Goal: Task Accomplishment & Management: Manage account settings

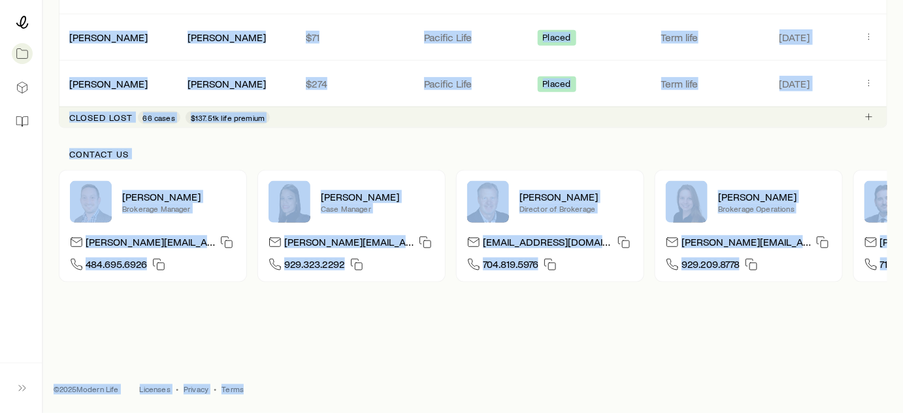
scroll to position [456, 0]
drag, startPoint x: 73, startPoint y: 24, endPoint x: 297, endPoint y: 391, distance: 431.1
click at [295, 391] on footer "© 2025 Modern Life Licenses • Privacy • Terms" at bounding box center [473, 389] width 860 height 47
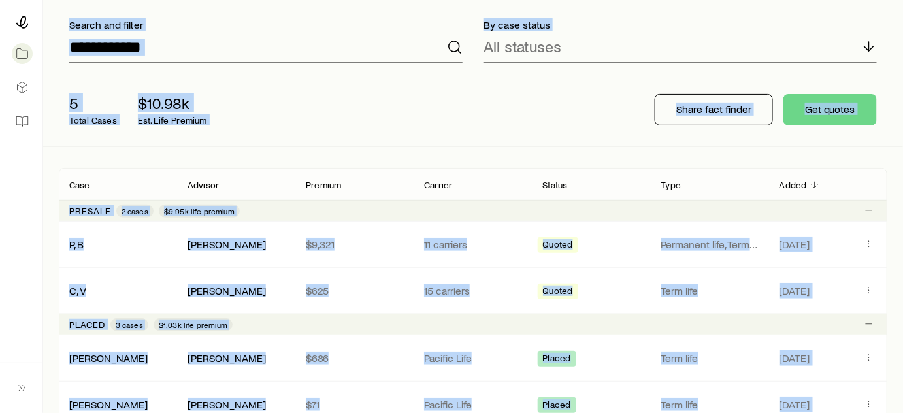
scroll to position [0, 0]
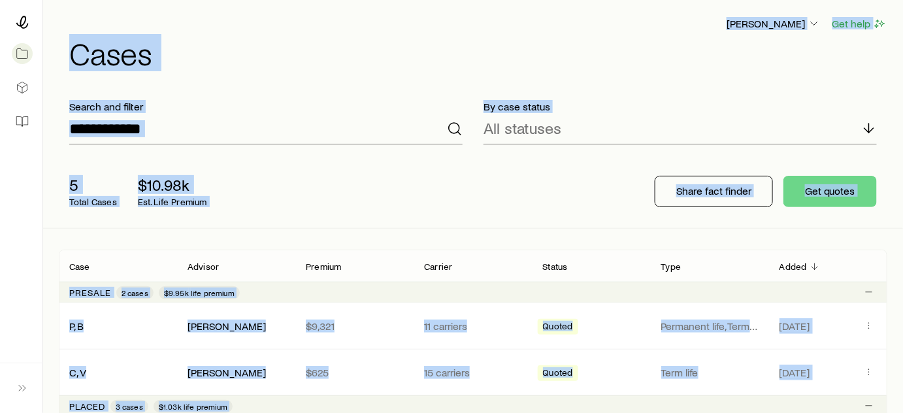
drag, startPoint x: 261, startPoint y: 391, endPoint x: 24, endPoint y: 4, distance: 453.8
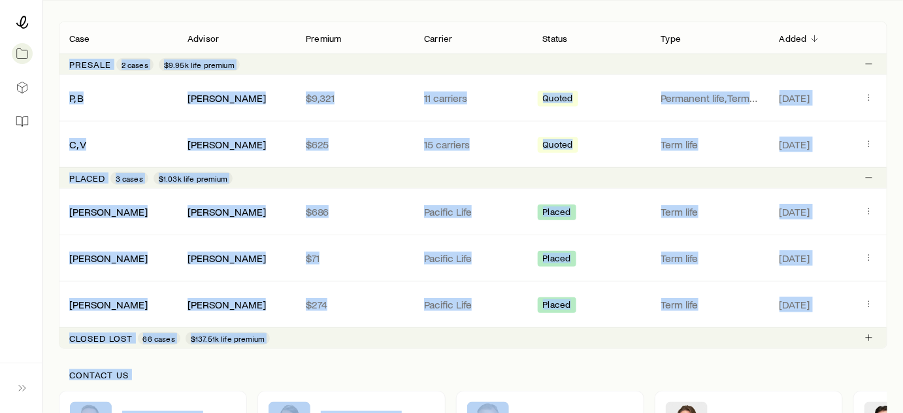
scroll to position [456, 0]
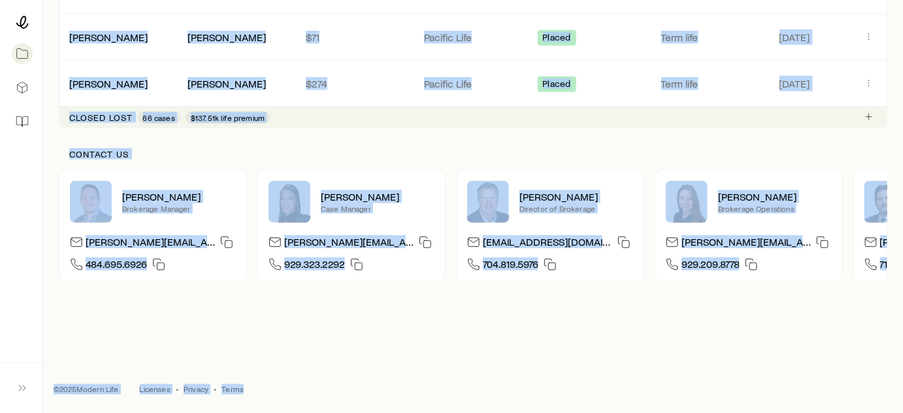
drag, startPoint x: 246, startPoint y: 31, endPoint x: 314, endPoint y: 384, distance: 359.3
click at [314, 384] on footer "© 2025 Modern Life Licenses • Privacy • Terms" at bounding box center [473, 389] width 860 height 47
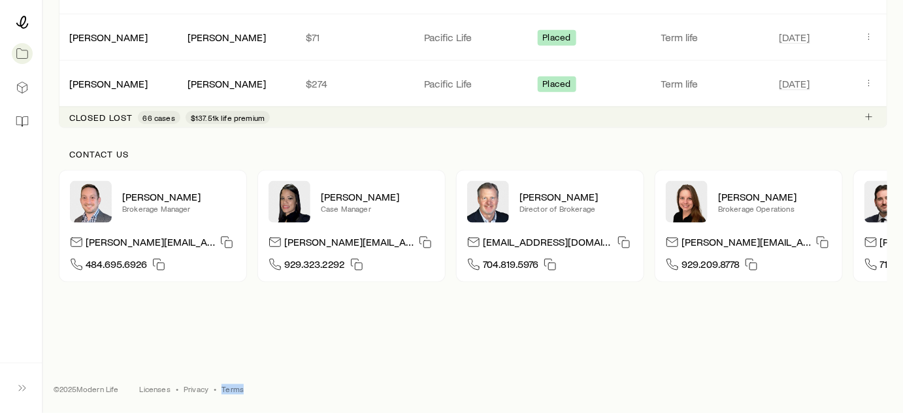
drag, startPoint x: 314, startPoint y: 384, endPoint x: 378, endPoint y: 379, distance: 64.9
click at [378, 379] on footer "© 2025 Modern Life Licenses • Privacy • Terms" at bounding box center [473, 389] width 860 height 47
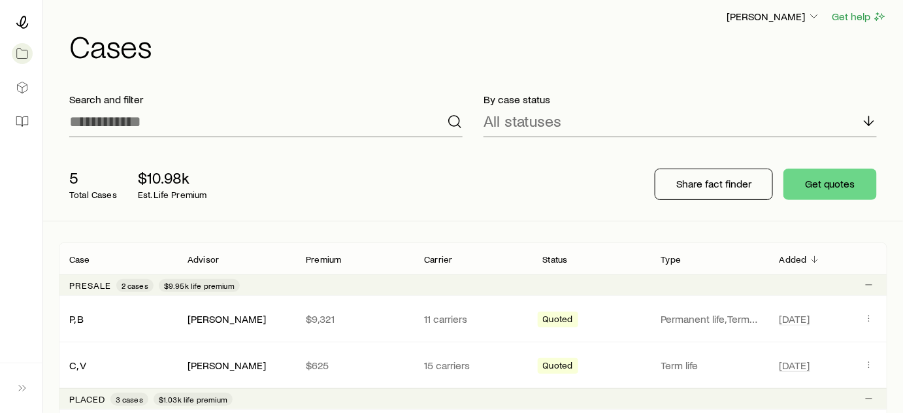
scroll to position [0, 0]
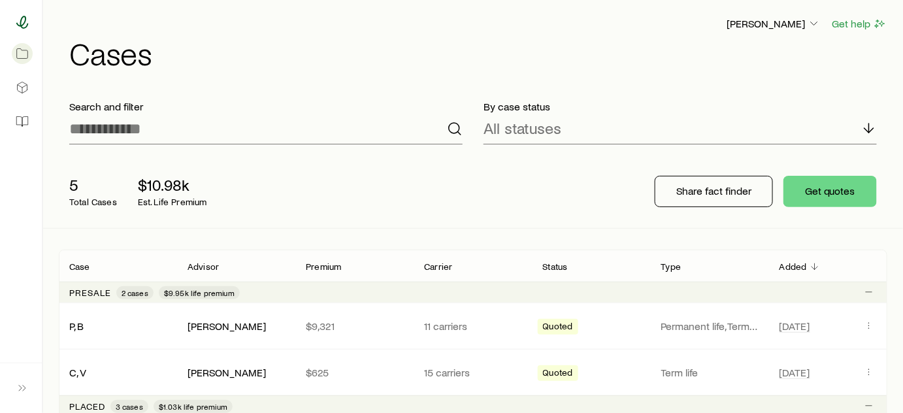
click at [18, 19] on icon at bounding box center [22, 22] width 13 height 13
click at [766, 16] on div "[PERSON_NAME]" at bounding box center [773, 24] width 95 height 16
click at [766, 25] on p "[PERSON_NAME]" at bounding box center [774, 23] width 94 height 13
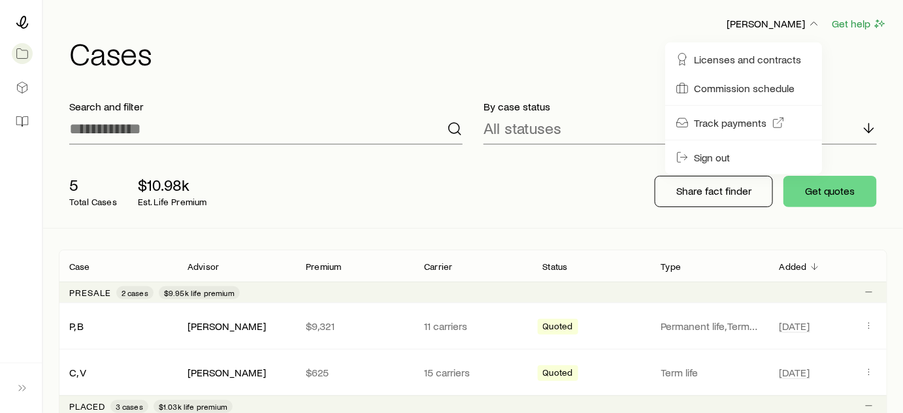
click at [707, 142] on div "Licenses and contracts Commission schedule Track payments Sign out" at bounding box center [743, 108] width 146 height 132
click at [705, 153] on span "Sign out" at bounding box center [712, 157] width 36 height 13
